Goal: Task Accomplishment & Management: Manage account settings

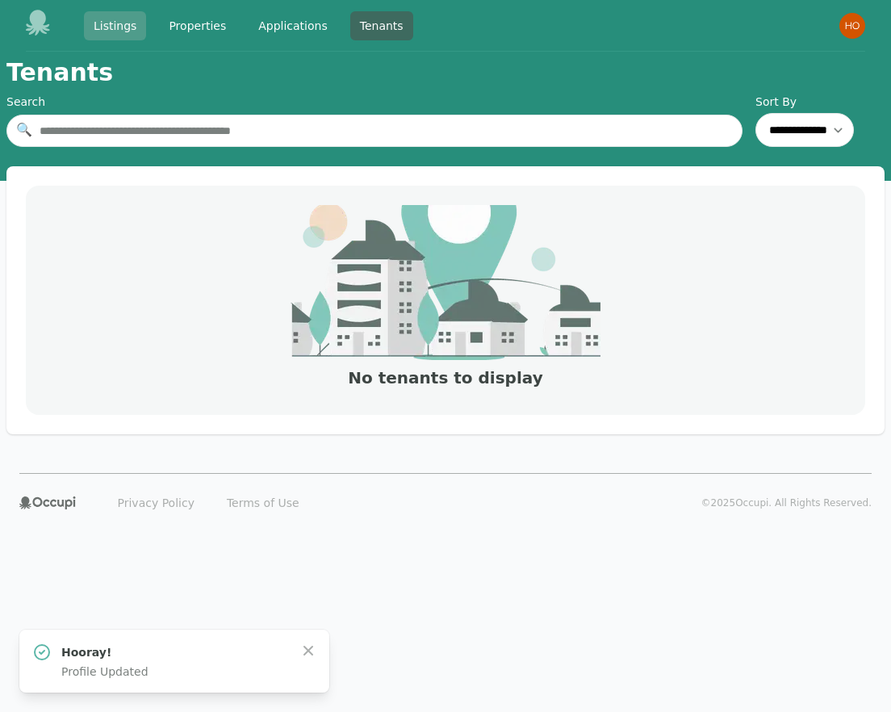
click at [111, 25] on link "Listings" at bounding box center [115, 25] width 62 height 29
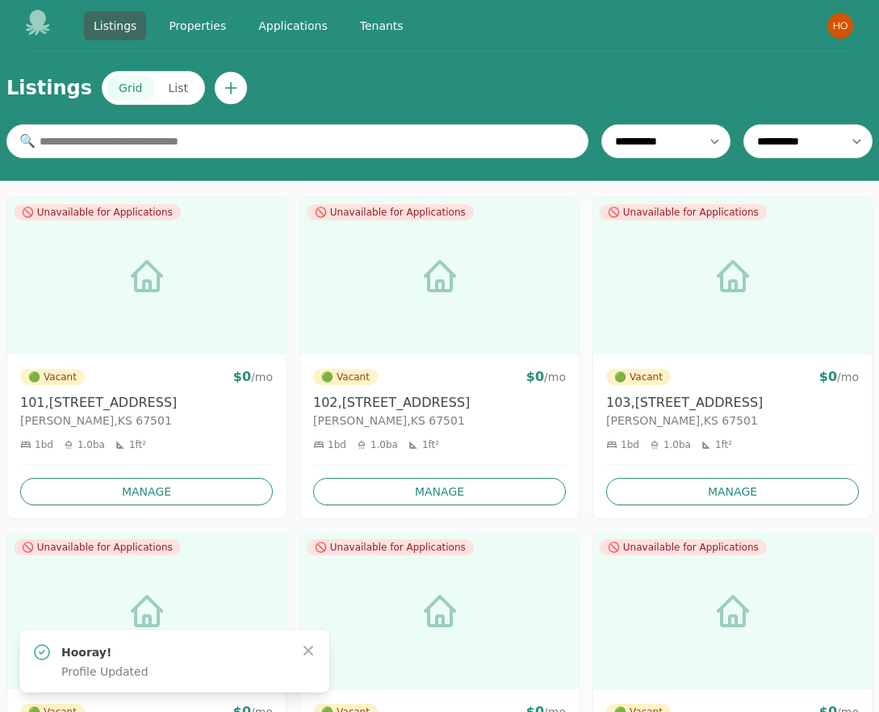
click at [165, 85] on button "List" at bounding box center [177, 88] width 45 height 26
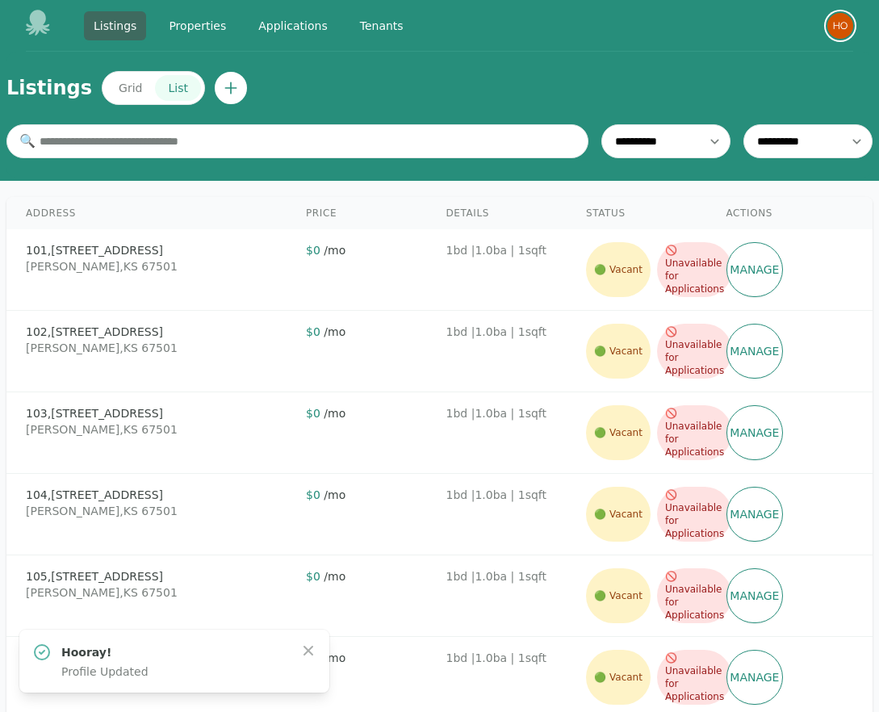
click at [844, 28] on img "button" at bounding box center [840, 26] width 26 height 26
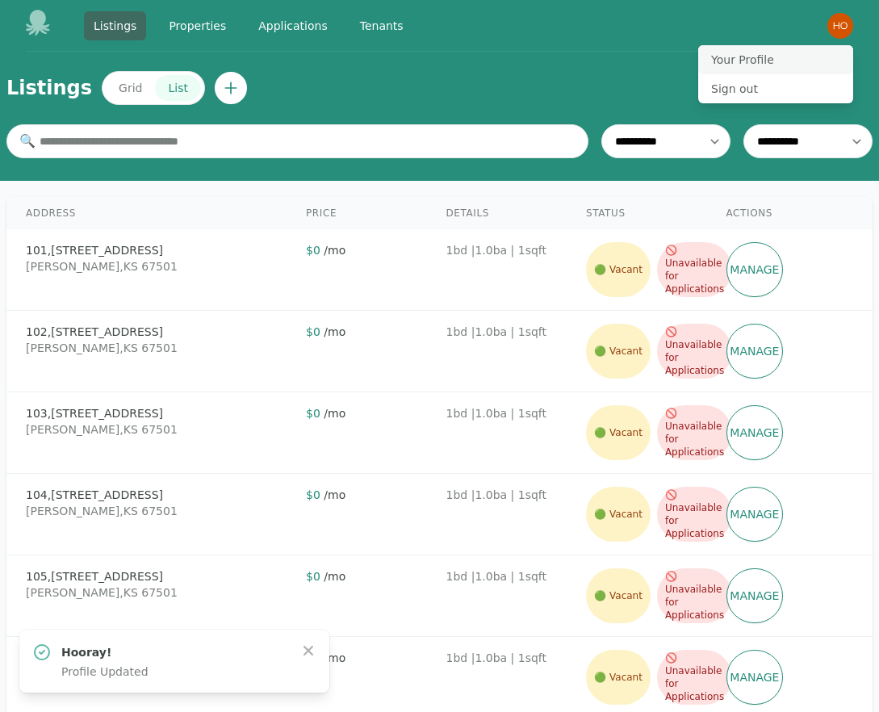
click at [763, 56] on button "Your Profile" at bounding box center [775, 59] width 155 height 29
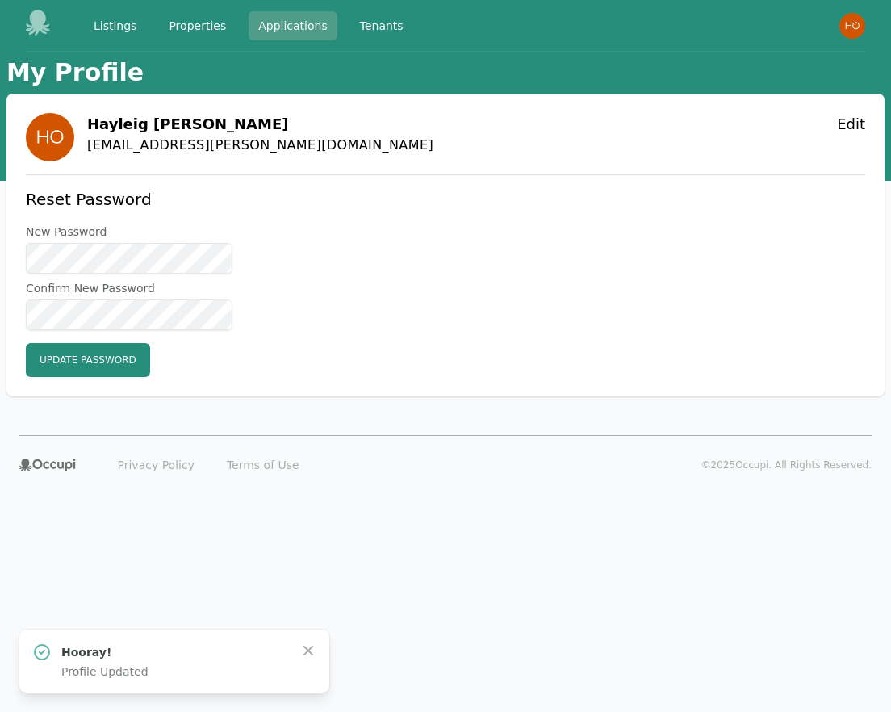
click at [275, 26] on link "Applications" at bounding box center [293, 25] width 89 height 29
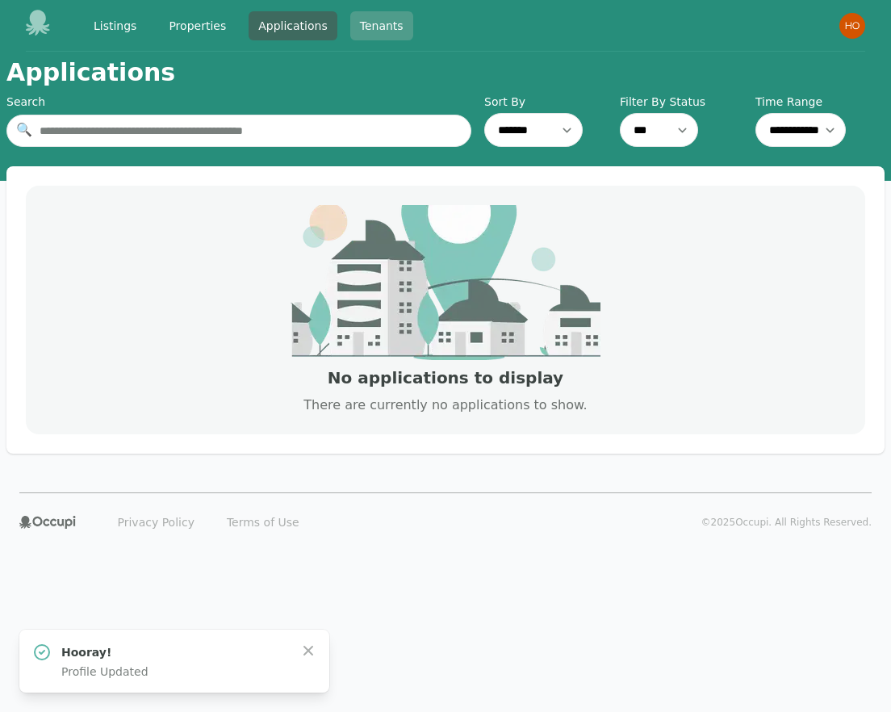
click at [377, 27] on link "Tenants" at bounding box center [381, 25] width 63 height 29
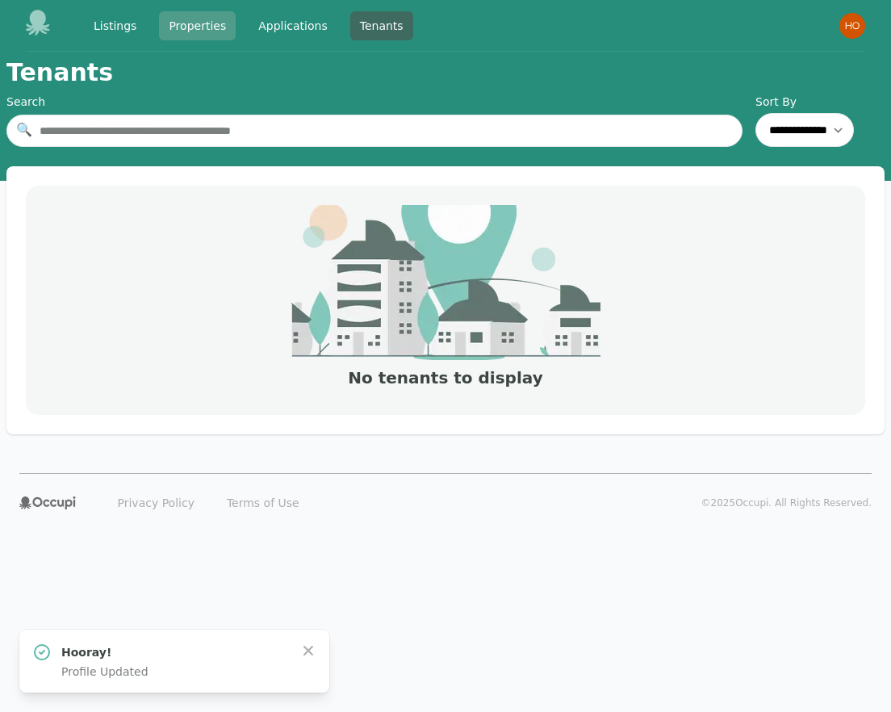
click at [207, 27] on link "Properties" at bounding box center [197, 25] width 77 height 29
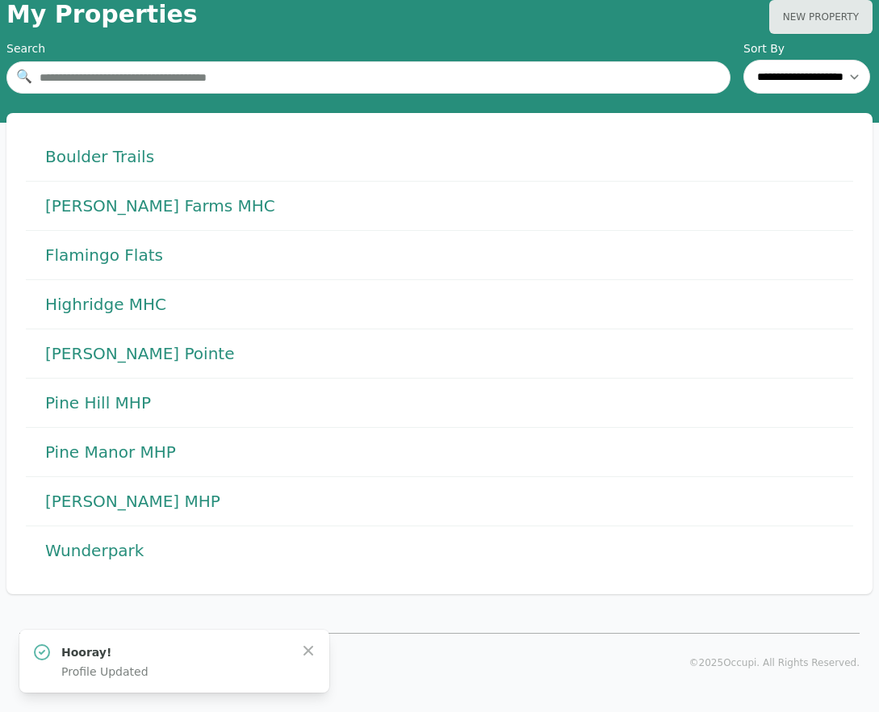
scroll to position [58, 0]
click at [116, 447] on h1 "Pine Manor MHP" at bounding box center [110, 452] width 131 height 23
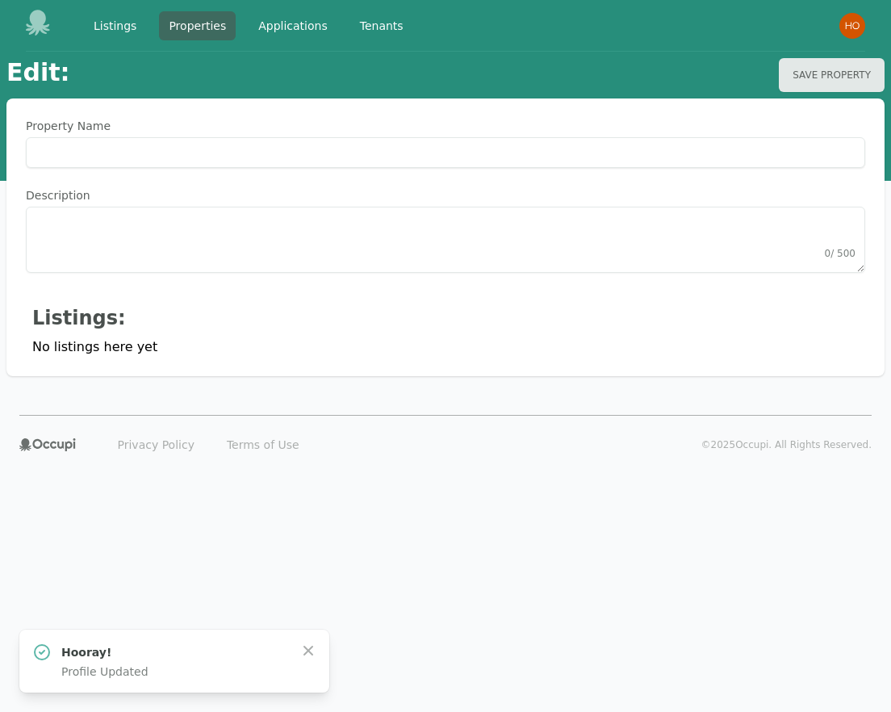
type Name "**********"
